Goal: Check status: Check status

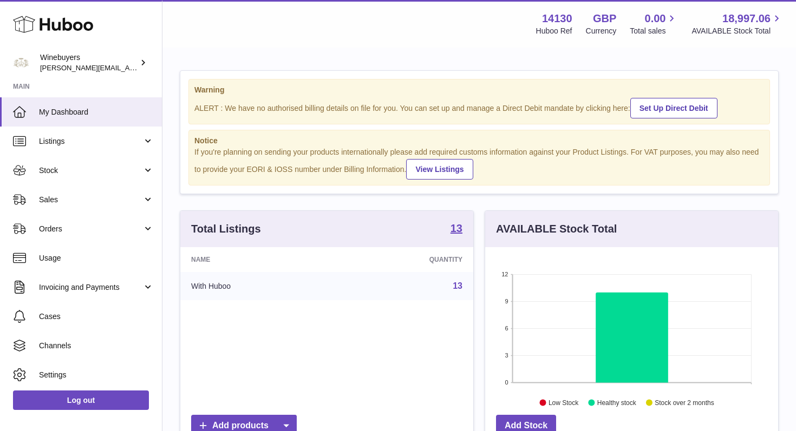
scroll to position [169, 293]
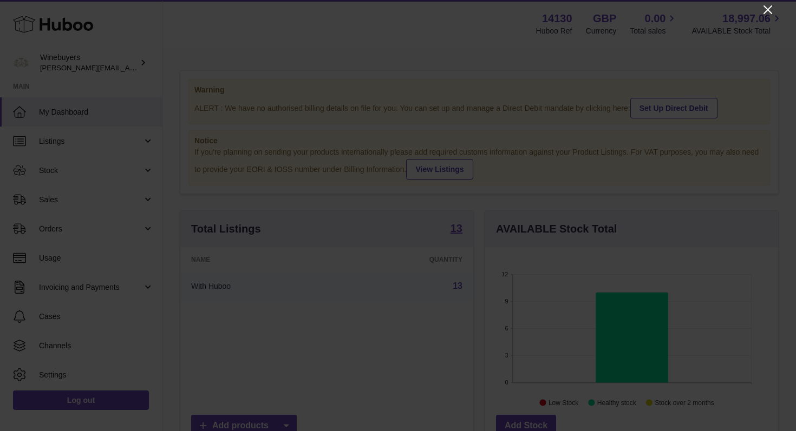
click at [769, 12] on icon "Close" at bounding box center [767, 9] width 13 height 13
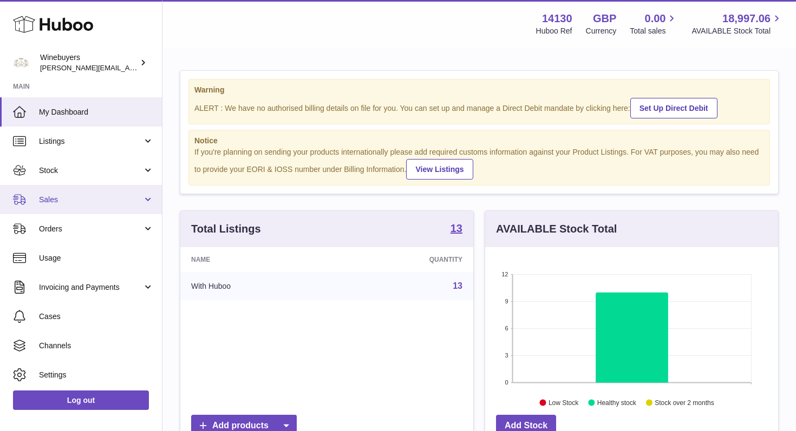
click at [142, 200] on link "Sales" at bounding box center [81, 199] width 162 height 29
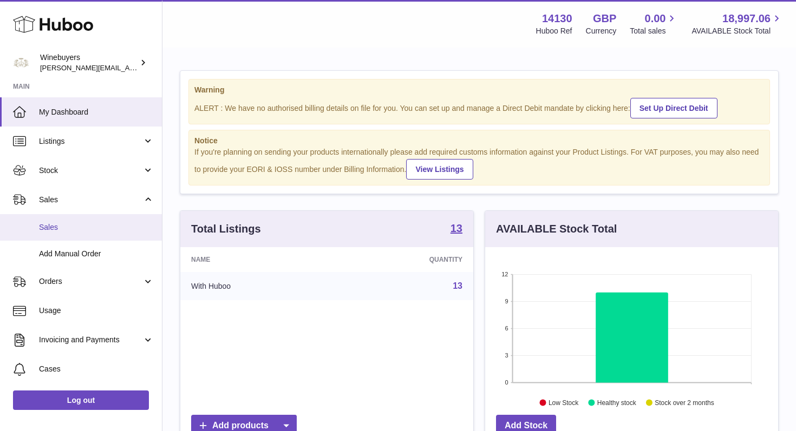
click at [97, 226] on span "Sales" at bounding box center [96, 227] width 115 height 10
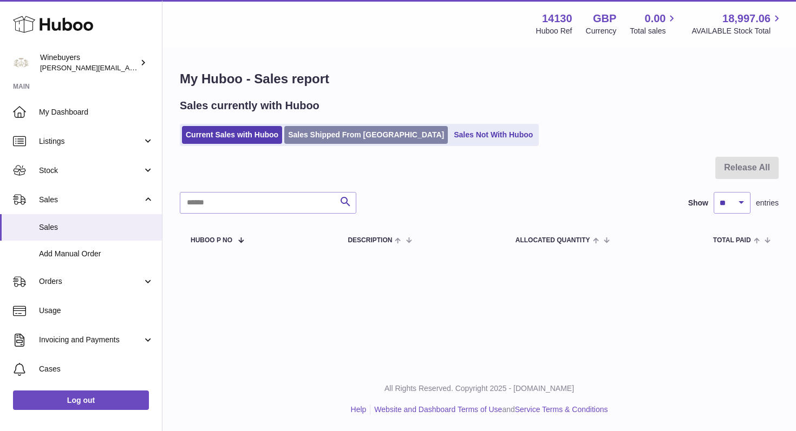
click at [346, 129] on link "Sales Shipped From [GEOGRAPHIC_DATA]" at bounding box center [365, 135] width 163 height 18
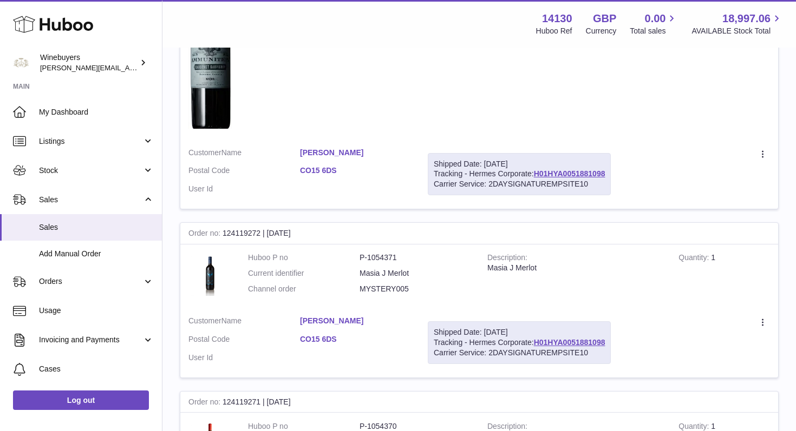
scroll to position [303, 0]
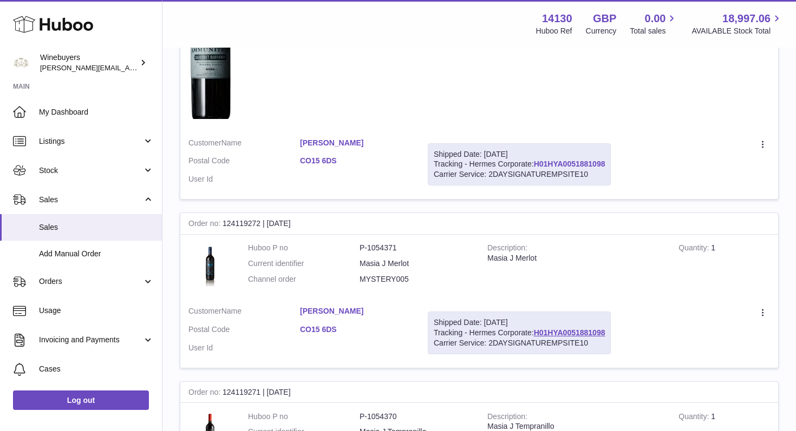
click at [574, 163] on link "H01HYA0051881098" at bounding box center [569, 164] width 71 height 9
